Goal: Find specific fact: Find contact information

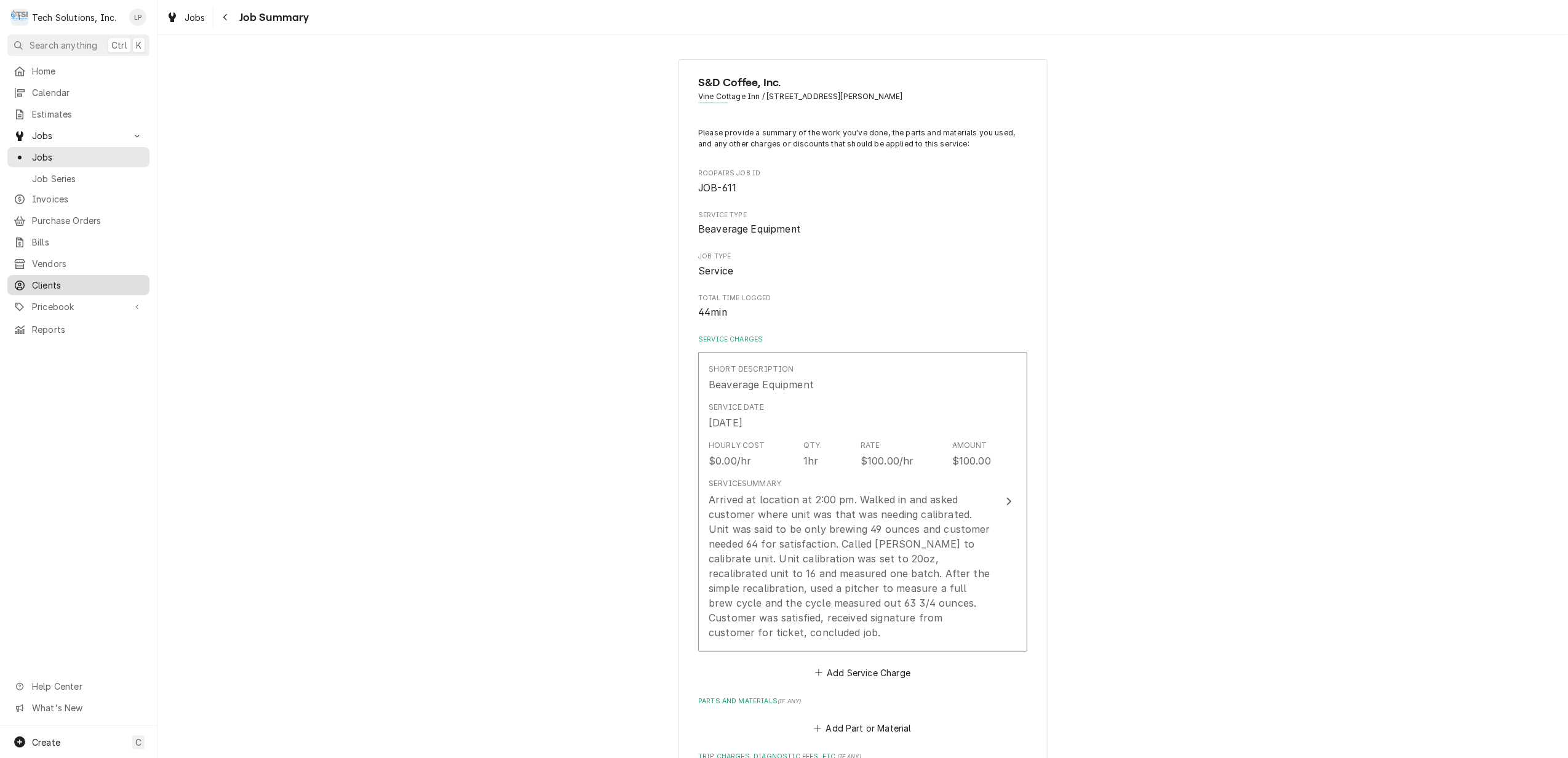
click at [37, 280] on span "Clients" at bounding box center [88, 285] width 111 height 13
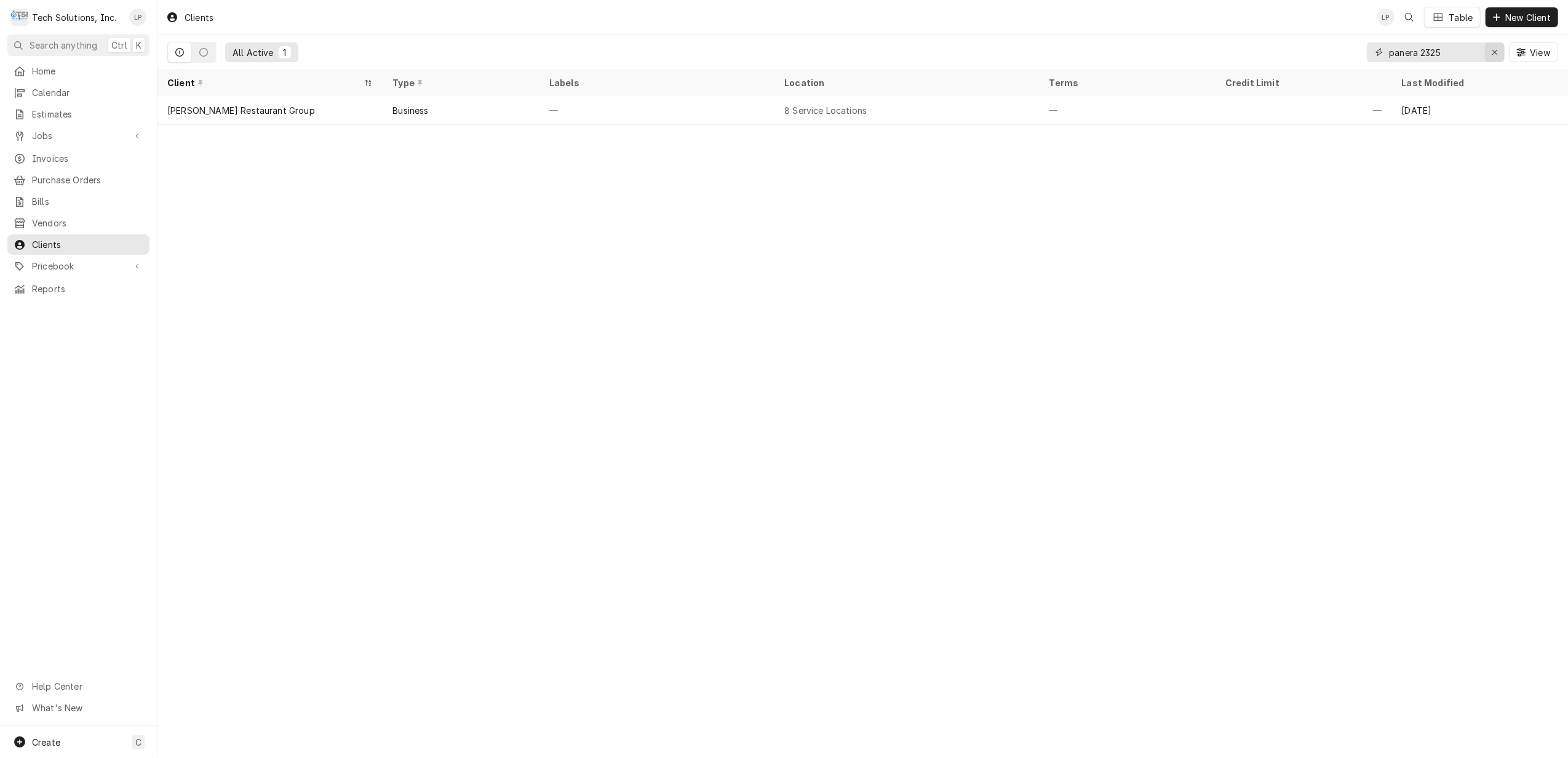
click at [1492, 50] on icon "Erase input" at bounding box center [1496, 52] width 7 height 9
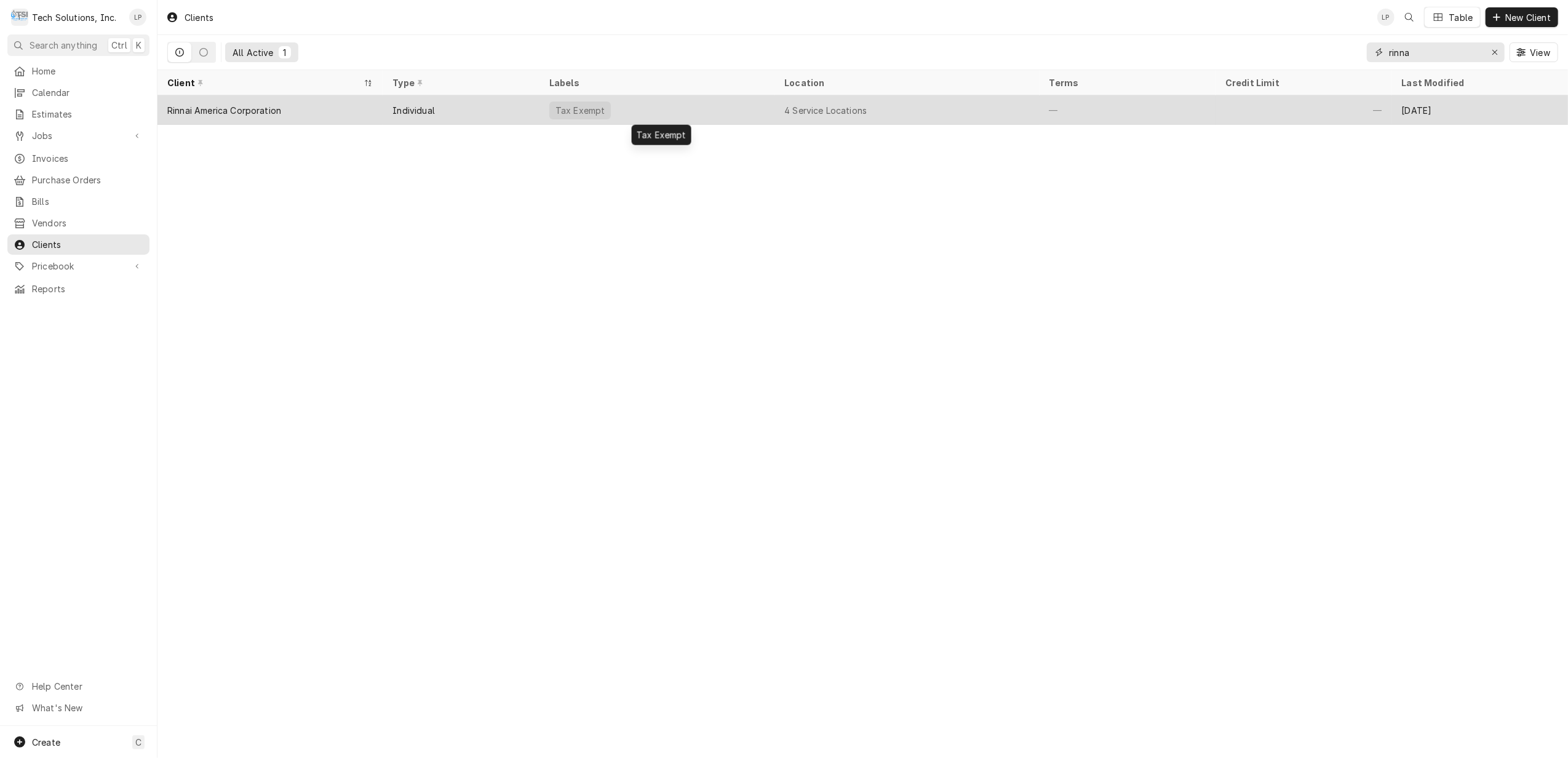
type input "rinna"
click at [699, 112] on div "Tax Exempt" at bounding box center [657, 111] width 235 height 30
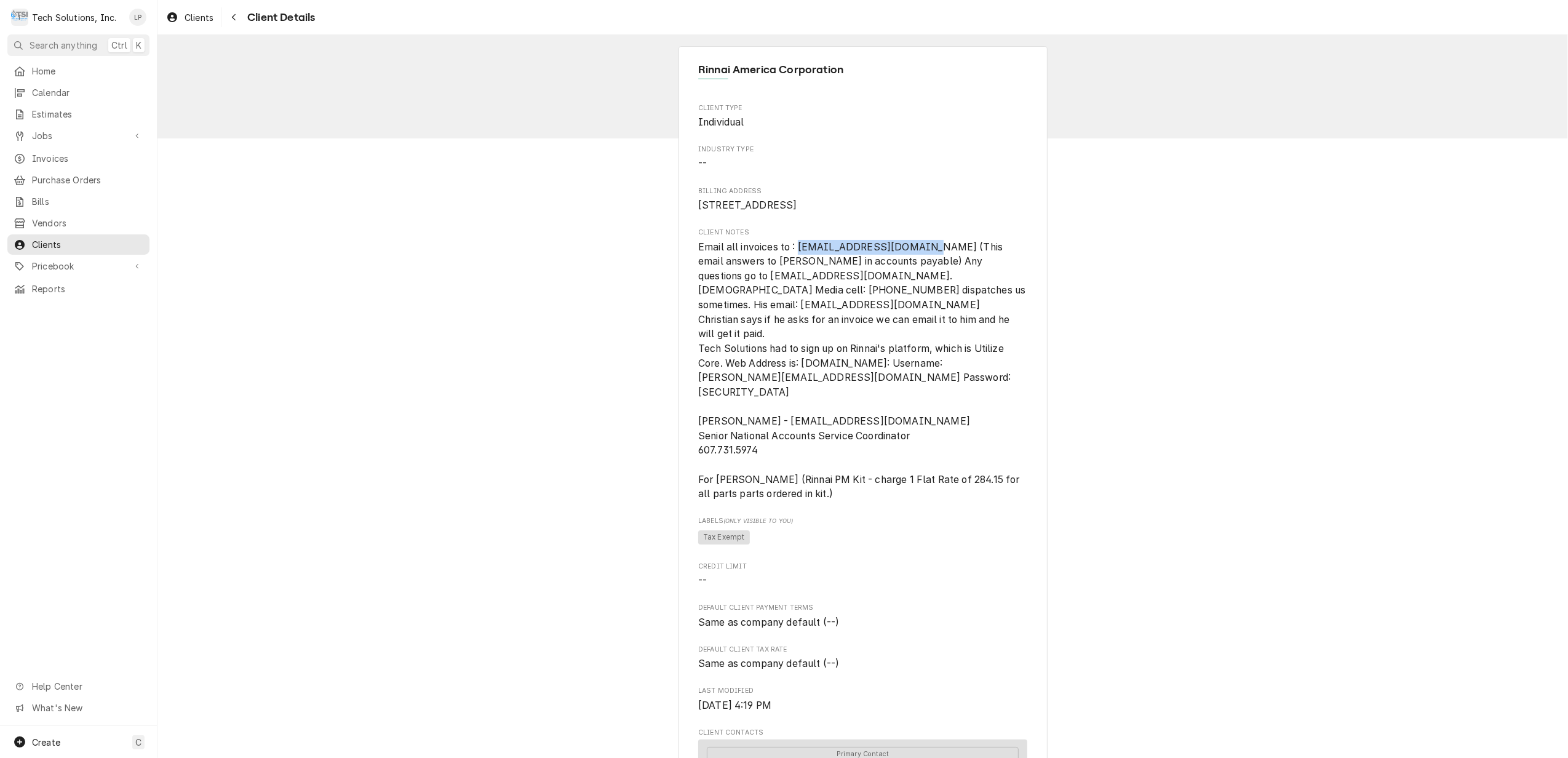
drag, startPoint x: 793, startPoint y: 262, endPoint x: 909, endPoint y: 259, distance: 116.0
click at [909, 259] on span "Email all invoices to : [EMAIL_ADDRESS][DOMAIN_NAME] (This email answers to [PE…" at bounding box center [863, 371] width 330 height 259
copy span "ncaaccounting@rinnai.us"
click at [59, 238] on span "Clients" at bounding box center [88, 244] width 111 height 13
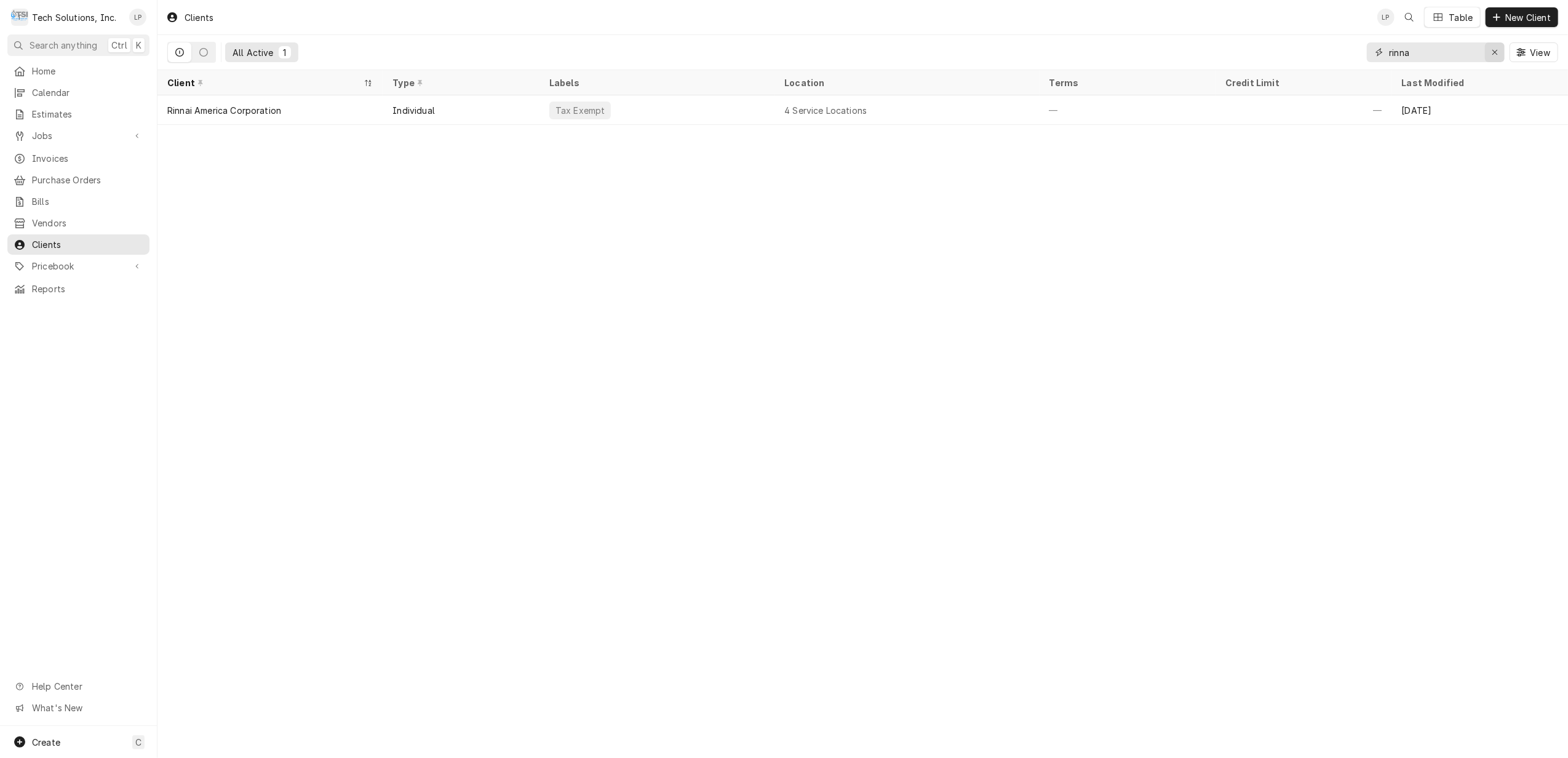
click at [1490, 50] on div "Erase input" at bounding box center [1495, 52] width 12 height 12
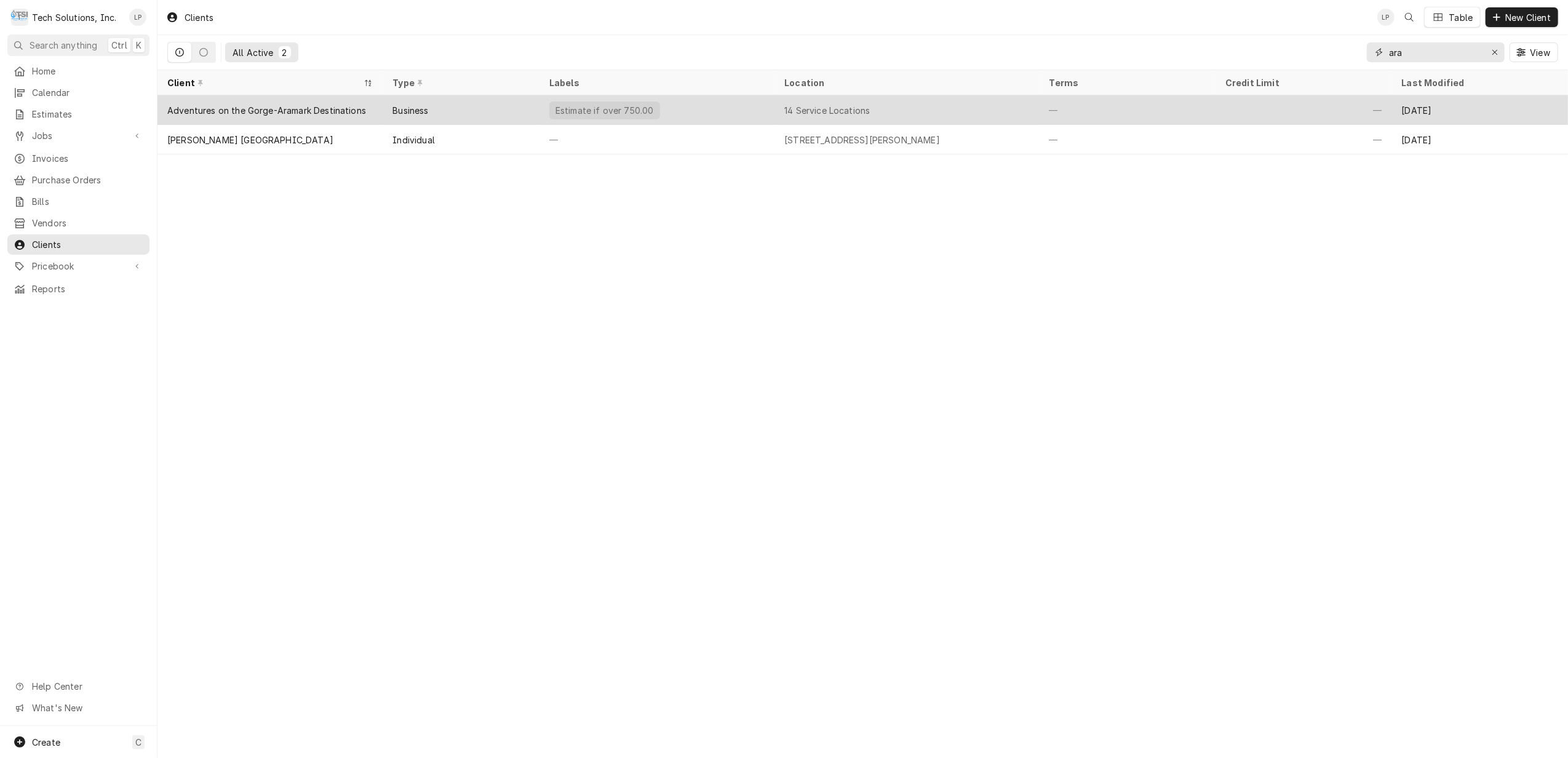
type input "ara"
click at [710, 110] on div "Estimate if over 750.00" at bounding box center [657, 111] width 235 height 30
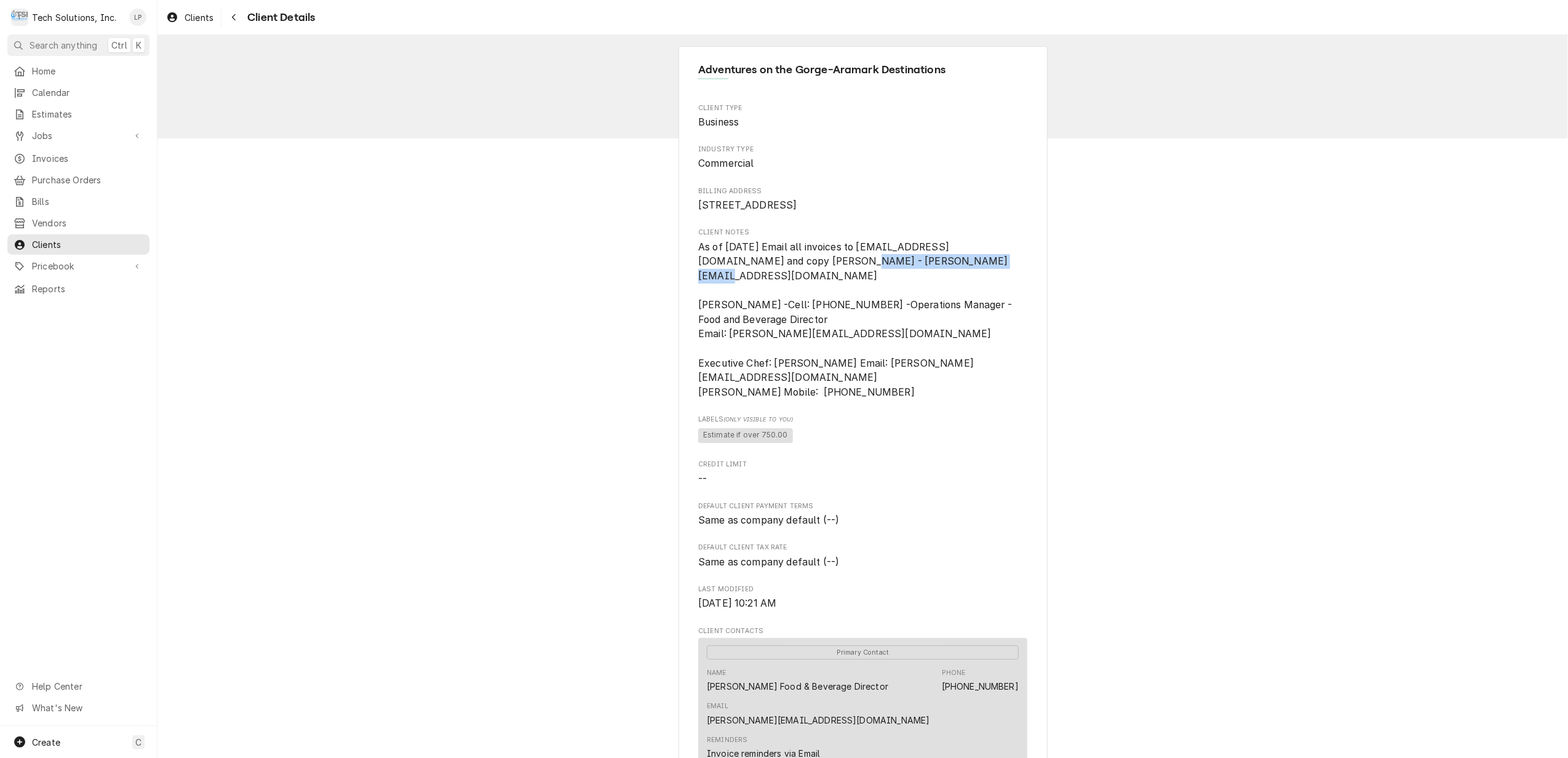
drag, startPoint x: 774, startPoint y: 273, endPoint x: 921, endPoint y: 273, distance: 147.0
click at [921, 273] on span "As of 8/4/25 Email all invoices to Aotg-ap@aramark.com and copy Brian Campbell …" at bounding box center [863, 320] width 329 height 160
copy span "Campbell-brian1@aramark.com"
